Goal: Information Seeking & Learning: Learn about a topic

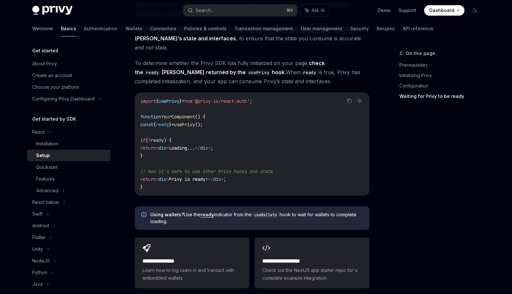
scroll to position [698, 0]
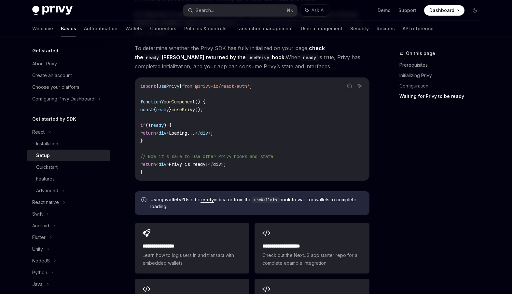
drag, startPoint x: 151, startPoint y: 134, endPoint x: 143, endPoint y: 101, distance: 33.8
type textarea "**********"
click at [143, 101] on code "import { usePrivy } from '@privy-io/react-auth' ; function YourComponent () { c…" at bounding box center [252, 129] width 224 height 94
copy code "const { ready } = usePrivy (); if ( ! ready ) { return < div > Loading... </ di…"
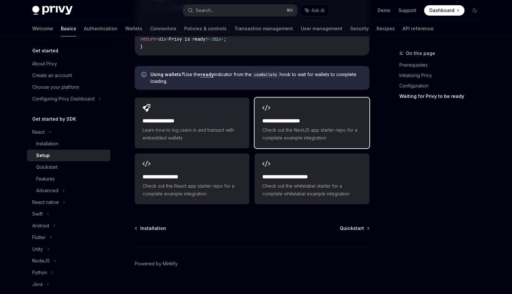
click at [326, 102] on div "**********" at bounding box center [312, 123] width 115 height 51
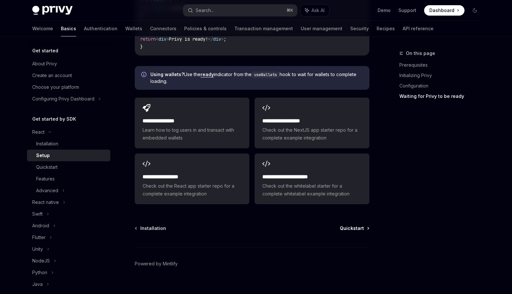
click at [361, 225] on span "Quickstart" at bounding box center [352, 228] width 24 height 7
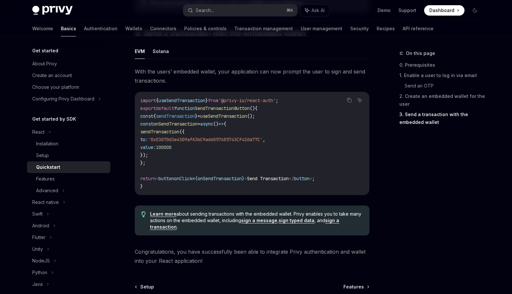
scroll to position [650, 0]
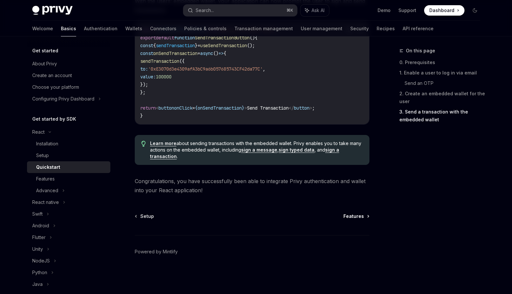
click at [356, 219] on span "Features" at bounding box center [354, 216] width 21 height 7
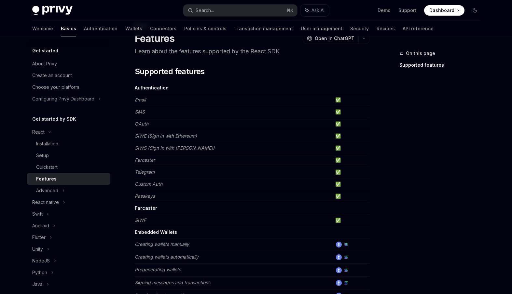
scroll to position [28, 0]
click at [66, 73] on div "Create an account" at bounding box center [52, 76] width 40 height 8
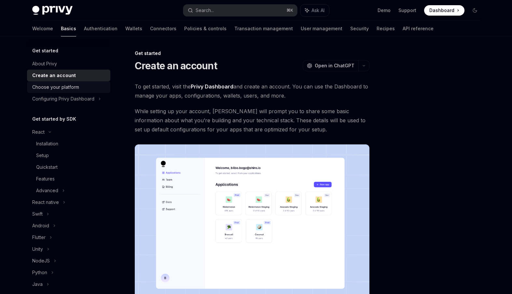
click at [80, 89] on div "Choose your platform" at bounding box center [69, 87] width 74 height 8
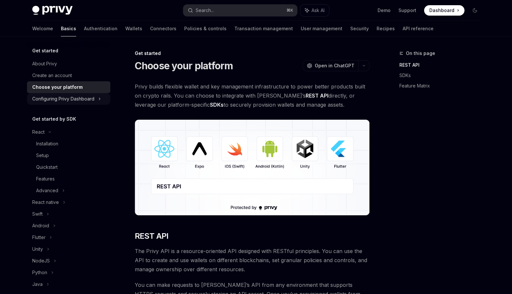
click at [86, 99] on div "Configuring Privy Dashboard" at bounding box center [63, 99] width 62 height 8
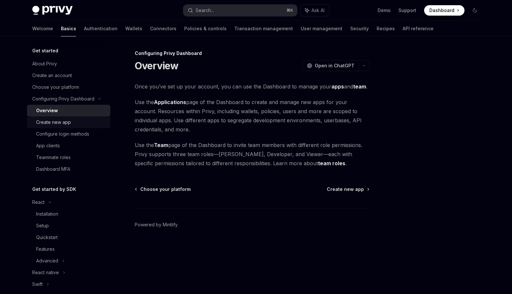
click at [83, 122] on div "Create new app" at bounding box center [71, 123] width 70 height 8
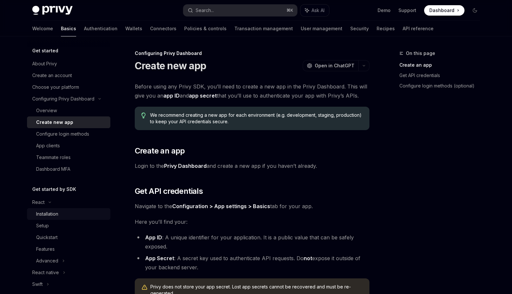
click at [49, 212] on div "Installation" at bounding box center [47, 214] width 22 height 8
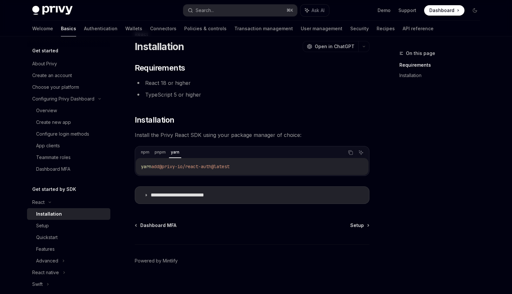
scroll to position [26, 0]
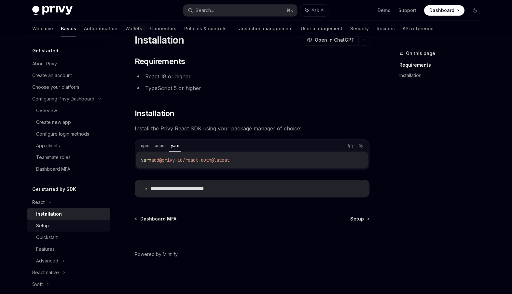
click at [55, 228] on div "Setup" at bounding box center [71, 226] width 70 height 8
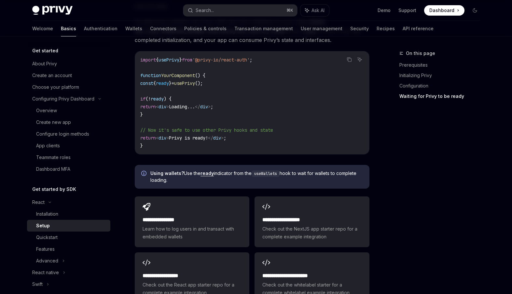
scroll to position [728, 0]
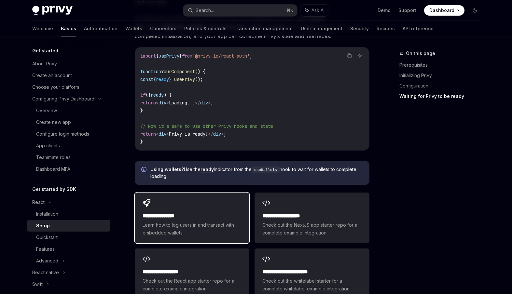
click at [206, 221] on span "Learn how to log users in and transact with embedded wallets" at bounding box center [192, 229] width 99 height 16
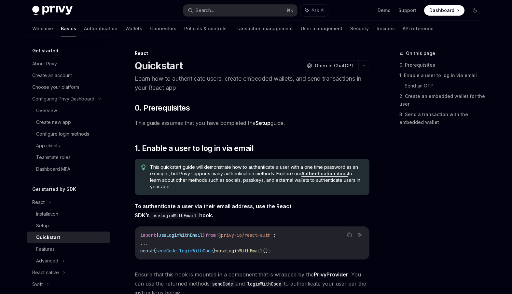
type textarea "*"
click at [233, 8] on button "Search... ⌘ K" at bounding box center [240, 11] width 114 height 12
